Goal: Task Accomplishment & Management: Complete application form

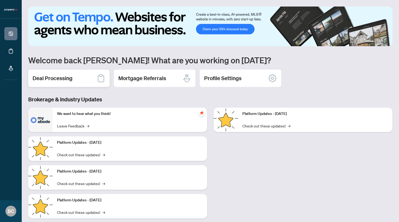
click at [67, 85] on div "Deal Processing" at bounding box center [68, 77] width 81 height 17
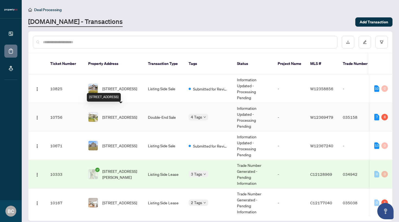
click at [127, 114] on span "[STREET_ADDRESS]" at bounding box center [119, 117] width 35 height 6
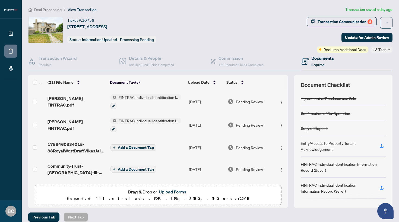
click at [175, 192] on button "Upload Forms" at bounding box center [172, 191] width 31 height 7
click at [172, 191] on button "Upload Forms" at bounding box center [172, 191] width 31 height 7
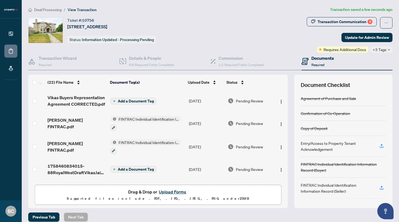
click at [138, 100] on span "Add a Document Tag" at bounding box center [136, 101] width 36 height 4
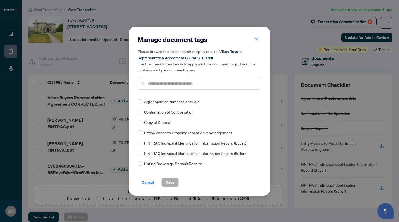
click at [170, 88] on div at bounding box center [199, 83] width 124 height 12
click at [171, 84] on input "text" at bounding box center [202, 83] width 109 height 6
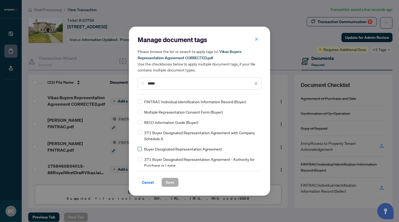
type input "*****"
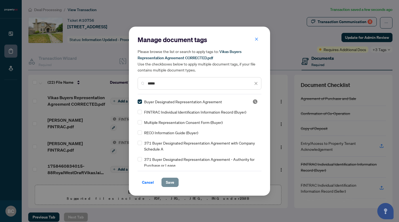
click at [167, 181] on span "Save" at bounding box center [170, 182] width 8 height 9
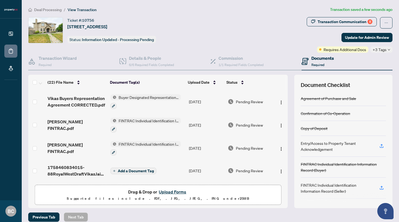
click at [166, 190] on button "Upload Forms" at bounding box center [172, 191] width 31 height 7
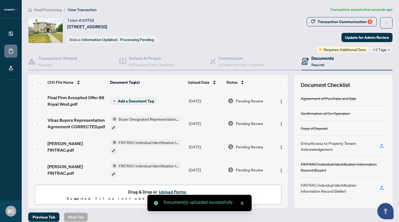
click at [137, 101] on span "Add a Document Tag" at bounding box center [136, 101] width 36 height 4
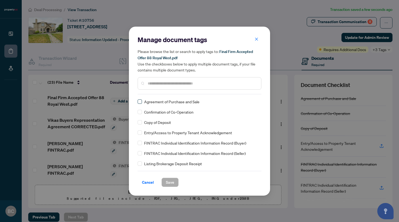
click at [138, 102] on span at bounding box center [139, 101] width 4 height 4
click at [173, 180] on span "Save" at bounding box center [170, 182] width 8 height 9
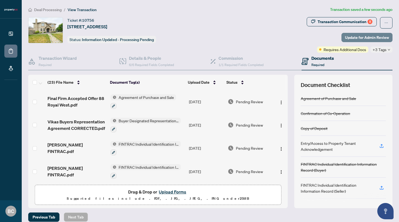
click at [375, 35] on span "Update for Admin Review" at bounding box center [367, 37] width 44 height 9
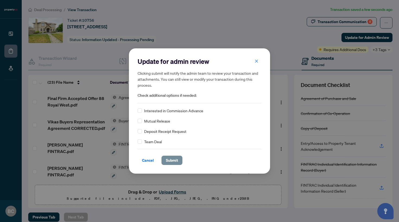
click at [172, 162] on span "Submit" at bounding box center [172, 160] width 12 height 9
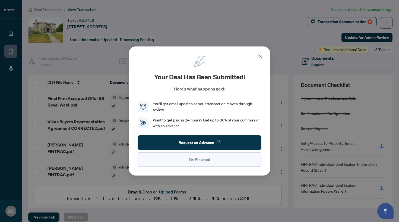
click at [192, 158] on span "I'm Finished" at bounding box center [199, 159] width 21 height 9
